Goal: Navigation & Orientation: Find specific page/section

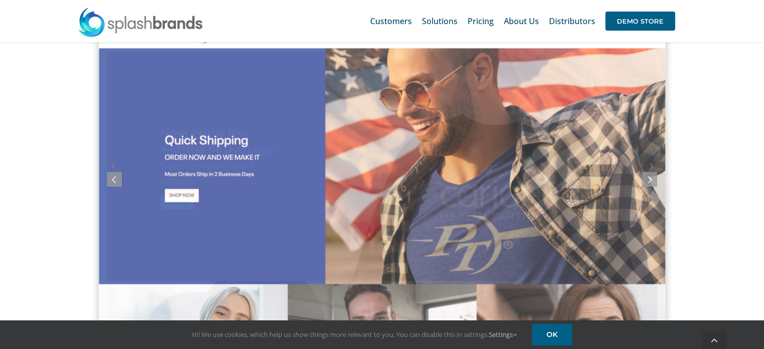
scroll to position [896, 0]
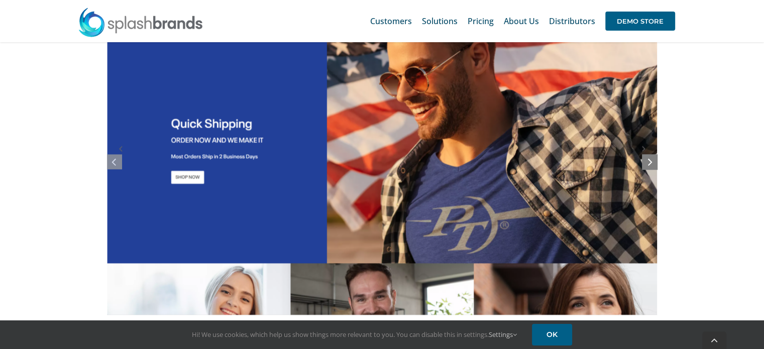
click at [651, 162] on icon at bounding box center [650, 161] width 5 height 13
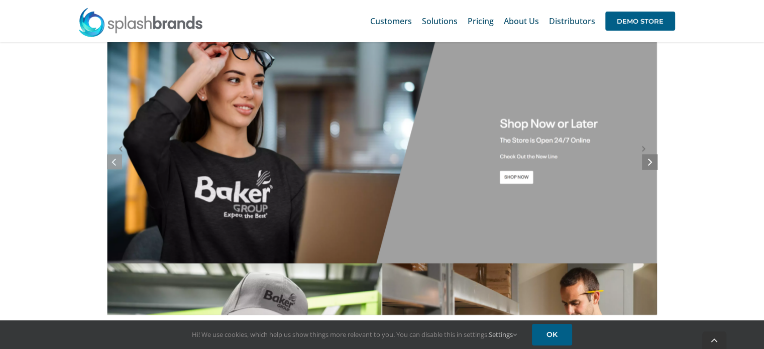
click at [651, 168] on link at bounding box center [649, 161] width 15 height 15
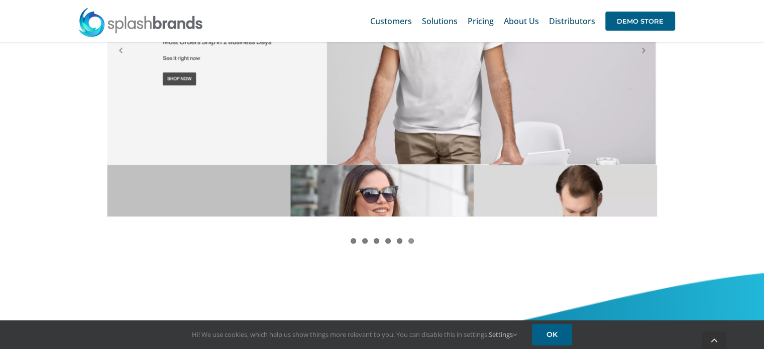
scroll to position [996, 0]
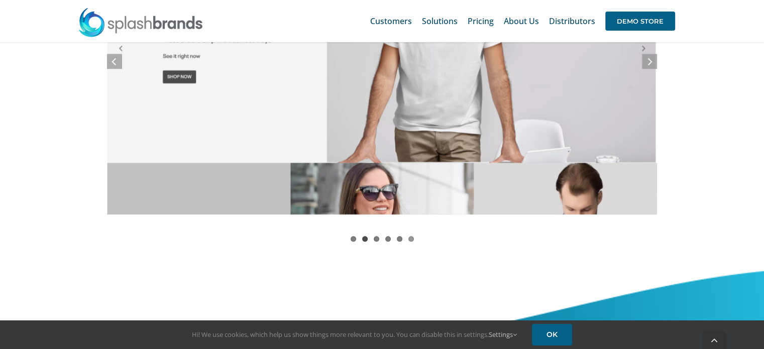
click at [362, 237] on link "2" at bounding box center [365, 239] width 6 height 6
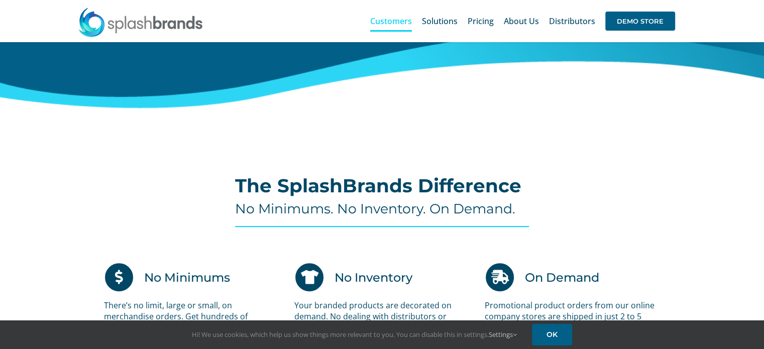
scroll to position [474, 0]
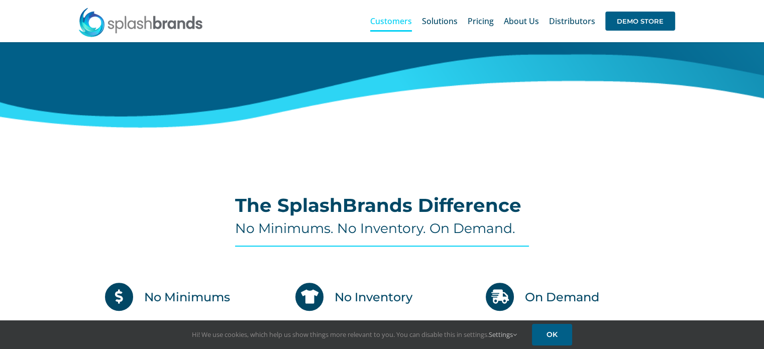
click at [407, 18] on span "Customers" at bounding box center [391, 21] width 42 height 8
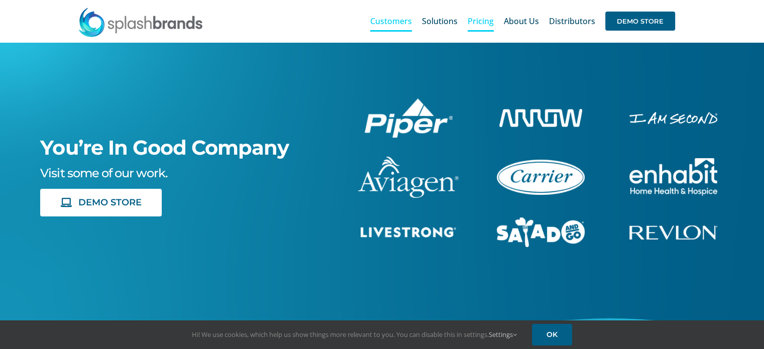
click at [477, 24] on span "Pricing" at bounding box center [480, 21] width 26 height 8
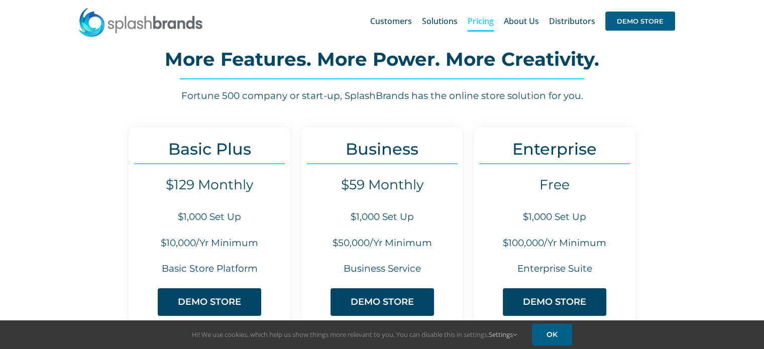
scroll to position [50, 0]
